Goal: Navigation & Orientation: Find specific page/section

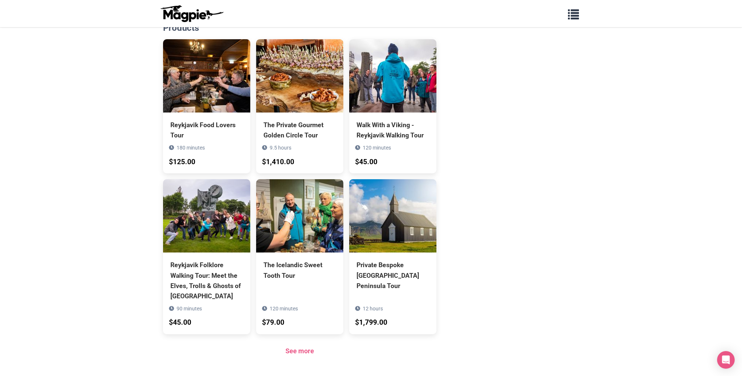
scroll to position [656, 0]
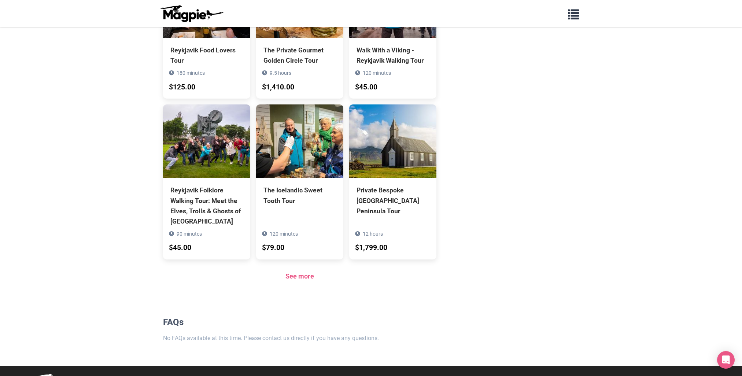
click at [299, 272] on link "See more" at bounding box center [300, 276] width 29 height 8
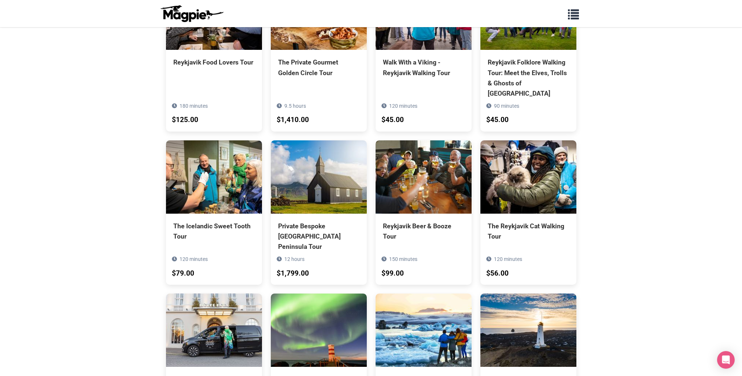
scroll to position [147, 0]
